Goal: Task Accomplishment & Management: Use online tool/utility

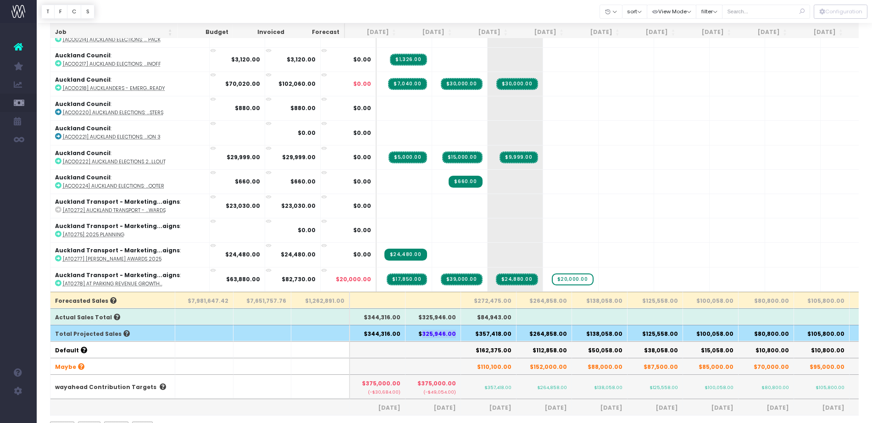
scroll to position [5485, 0]
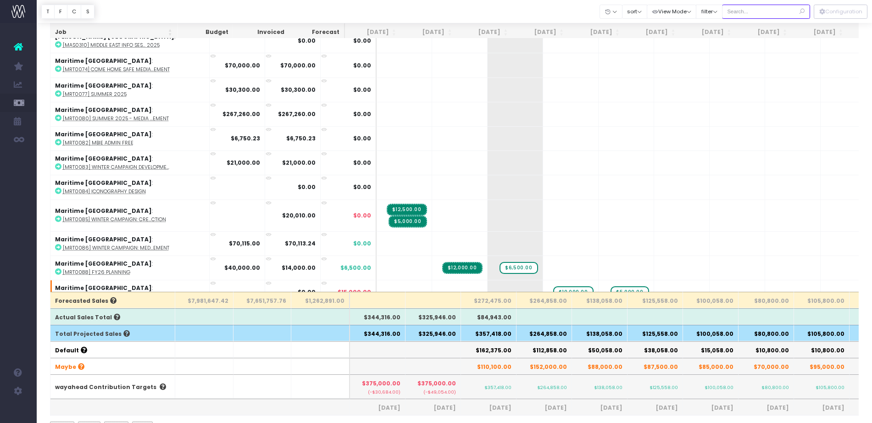
click at [748, 9] on input "text" at bounding box center [766, 12] width 88 height 14
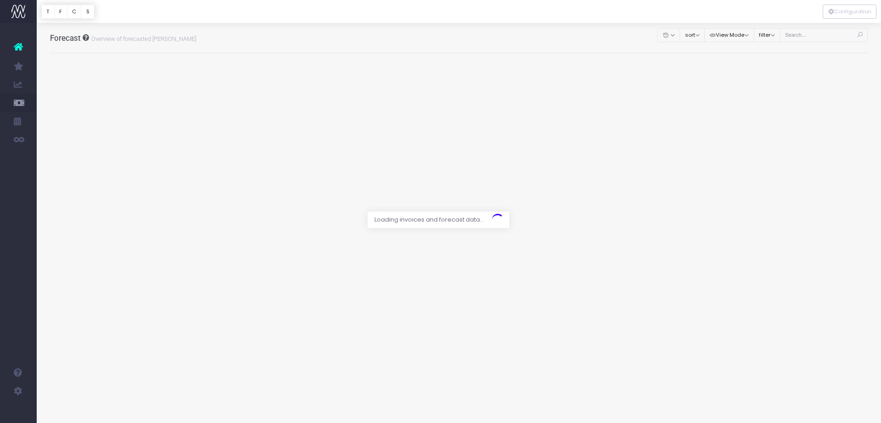
click at [800, 36] on div at bounding box center [440, 211] width 881 height 423
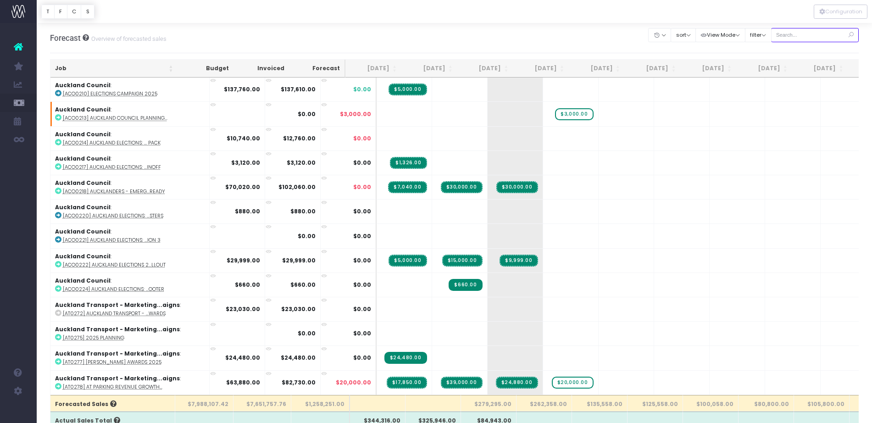
click at [799, 30] on input "text" at bounding box center [815, 35] width 88 height 14
type input "design"
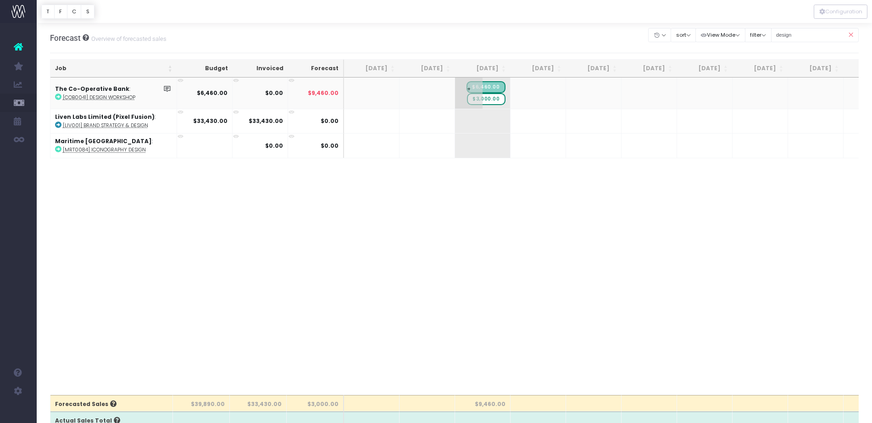
click at [491, 99] on span "$3,000.00" at bounding box center [486, 99] width 38 height 12
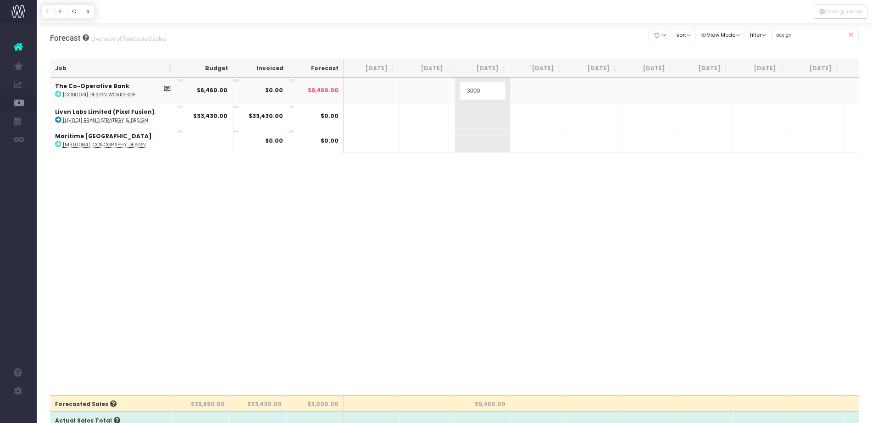
type input "0"
click at [816, 39] on input "design" at bounding box center [815, 35] width 88 height 14
type input "co-op"
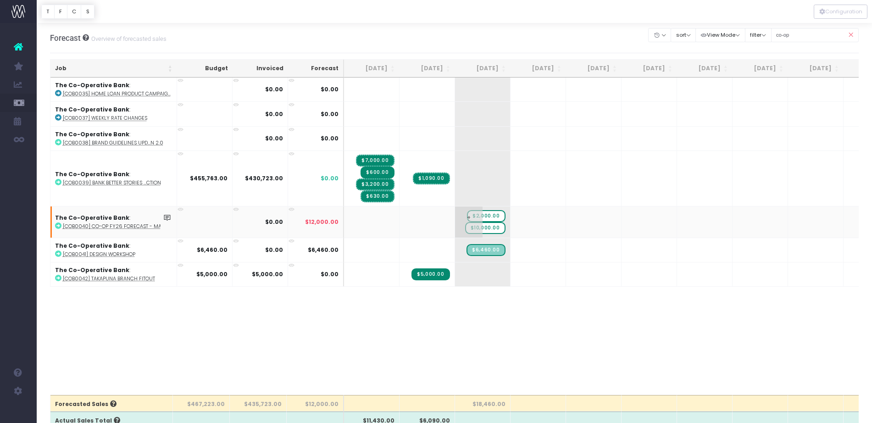
click at [487, 229] on span "$10,000.00" at bounding box center [485, 228] width 40 height 12
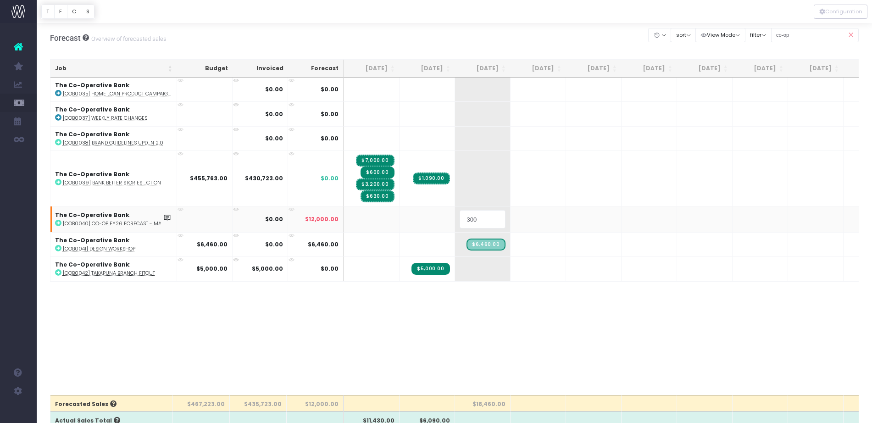
type input "3000"
